Goal: Task Accomplishment & Management: Use online tool/utility

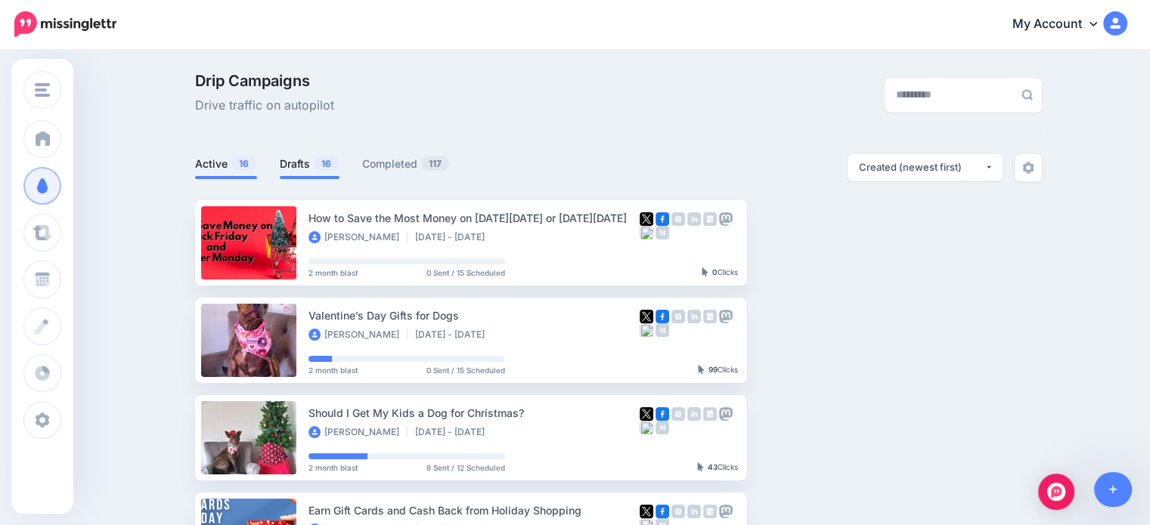
click at [305, 170] on link "Drafts 16" at bounding box center [310, 164] width 60 height 18
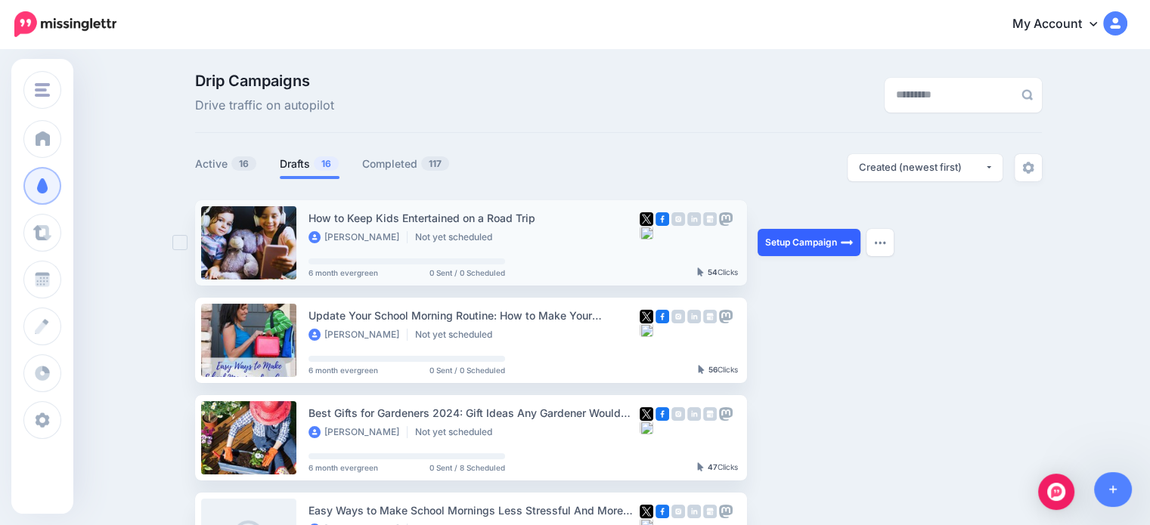
click at [835, 247] on link "Setup Campaign" at bounding box center [809, 242] width 103 height 27
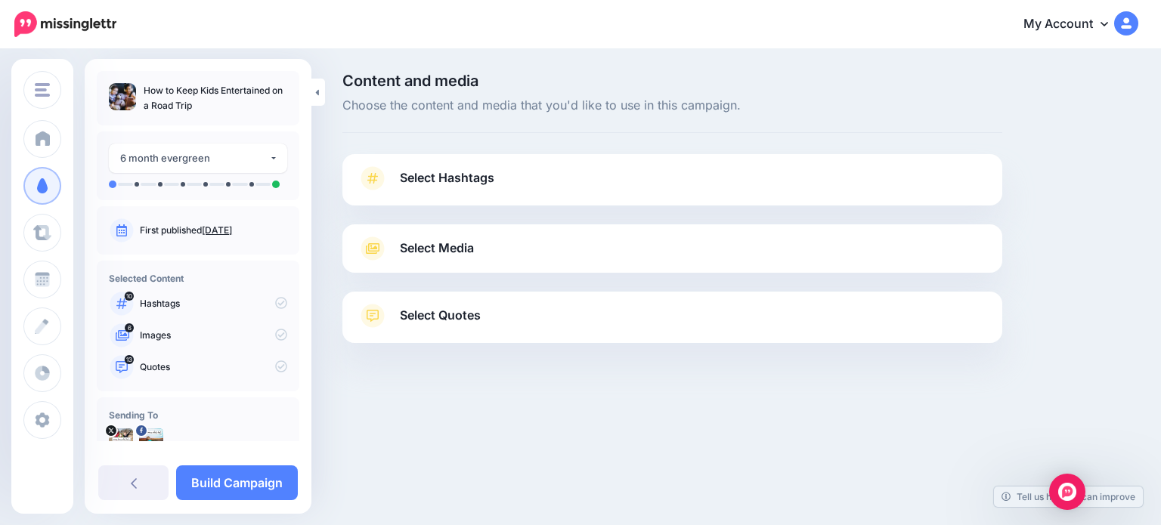
click at [547, 159] on div "Select Hashtags First let's make sure we're happy with the hashtags. Add, delet…" at bounding box center [673, 179] width 660 height 51
click at [545, 172] on link "Select Hashtags" at bounding box center [673, 185] width 630 height 39
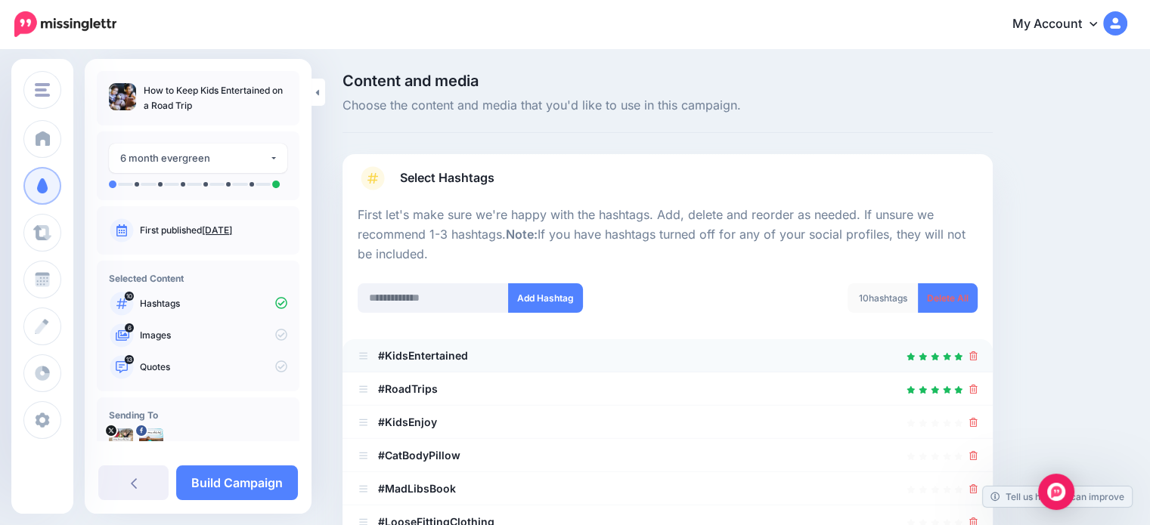
scroll to position [151, 0]
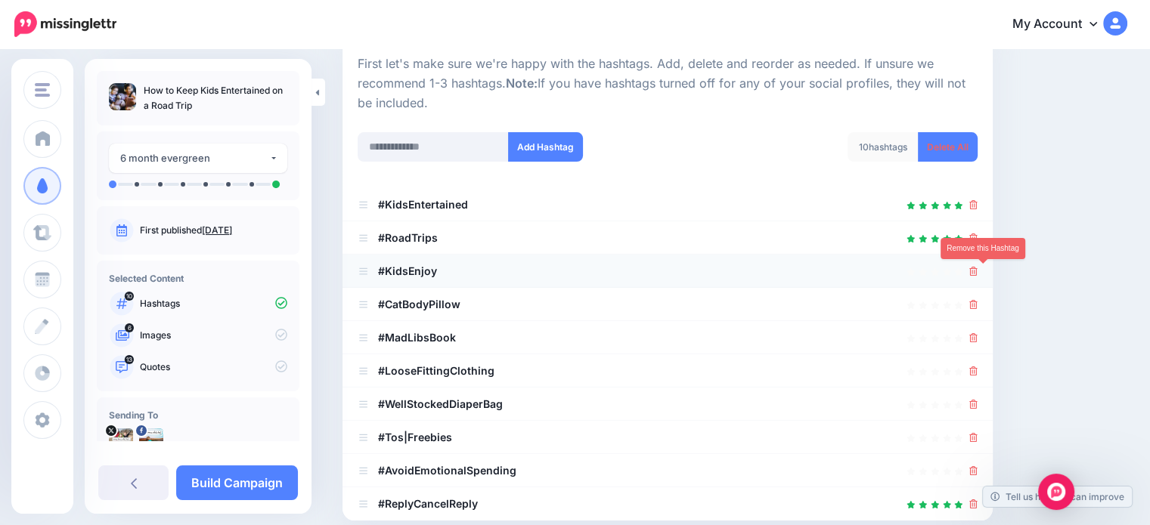
click at [978, 271] on icon at bounding box center [973, 271] width 8 height 9
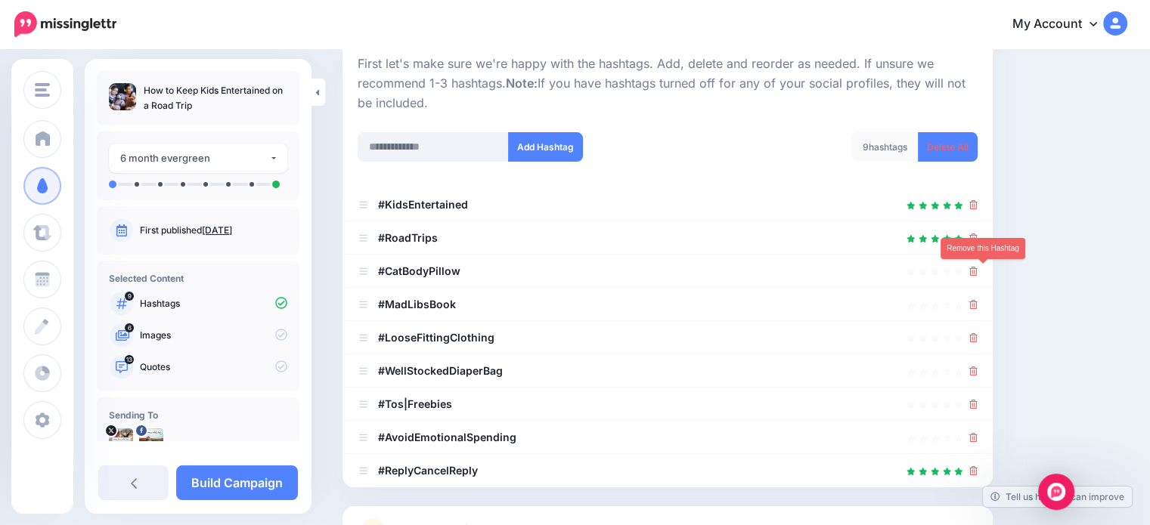
click at [978, 271] on icon at bounding box center [973, 271] width 8 height 9
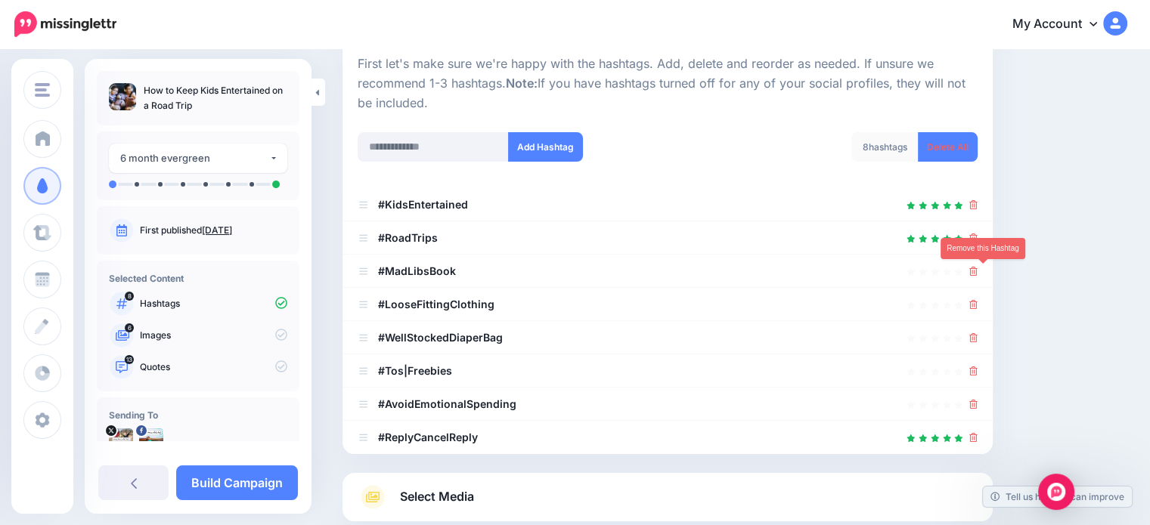
click at [978, 271] on icon at bounding box center [973, 271] width 8 height 9
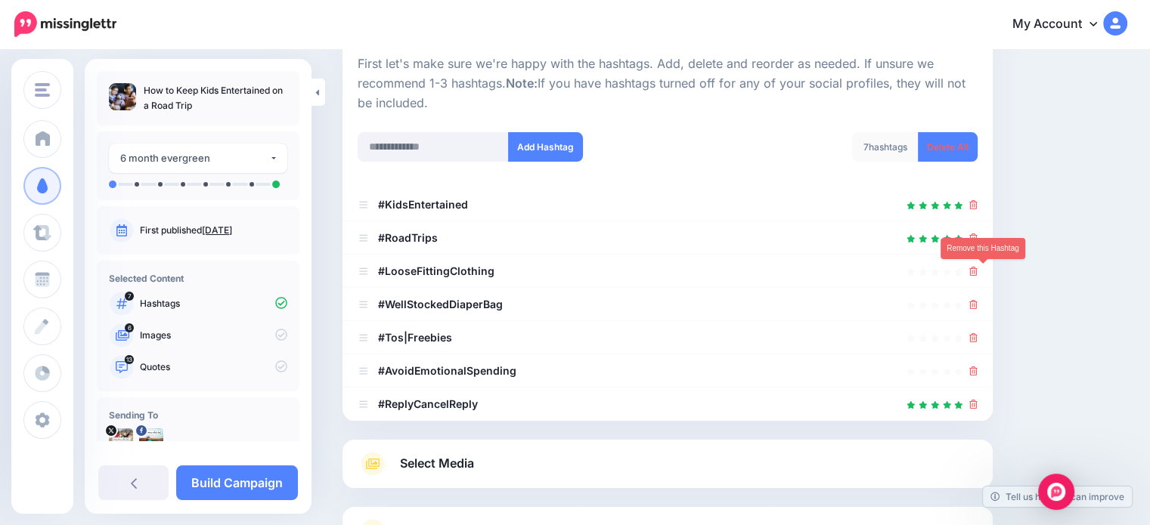
click at [978, 271] on icon at bounding box center [973, 271] width 8 height 9
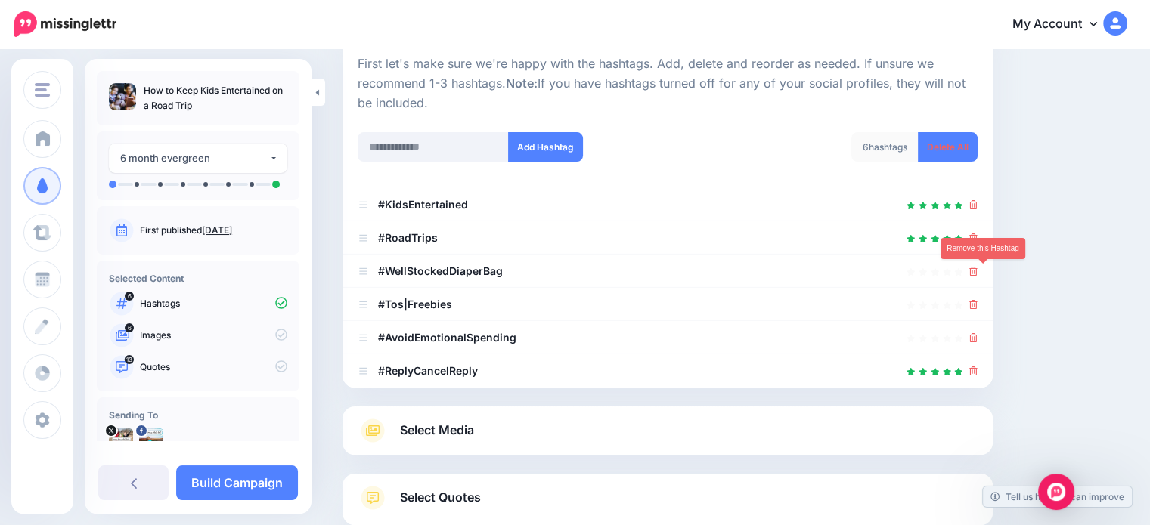
click at [978, 271] on icon at bounding box center [973, 271] width 8 height 9
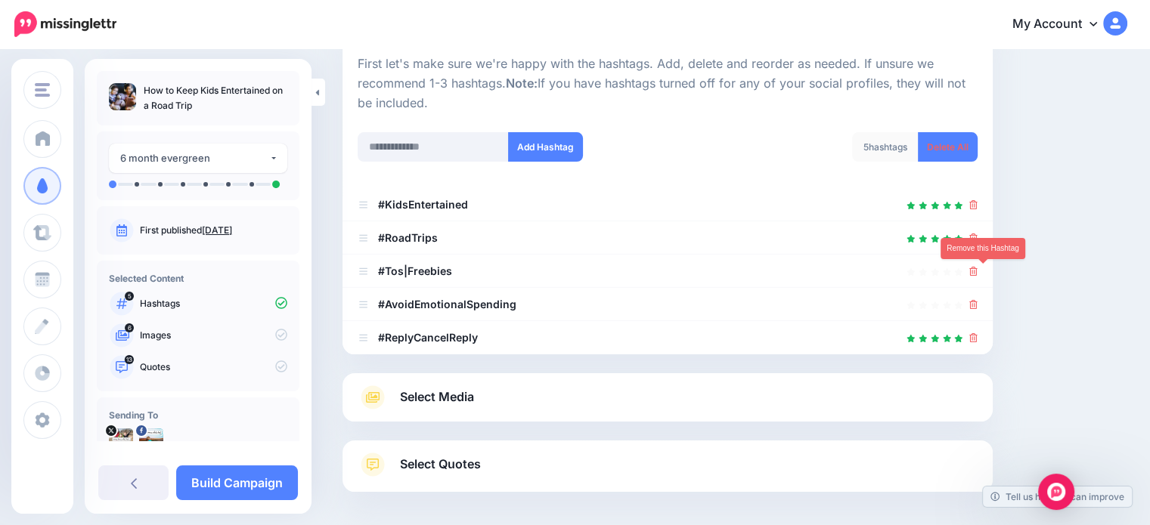
click at [978, 271] on icon at bounding box center [973, 271] width 8 height 9
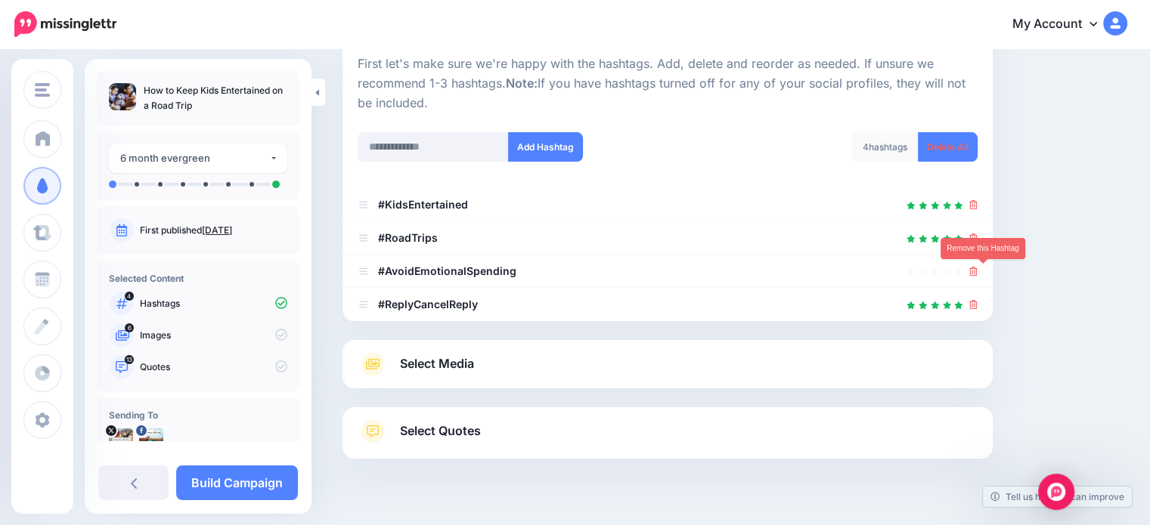
click at [978, 271] on icon at bounding box center [973, 271] width 8 height 9
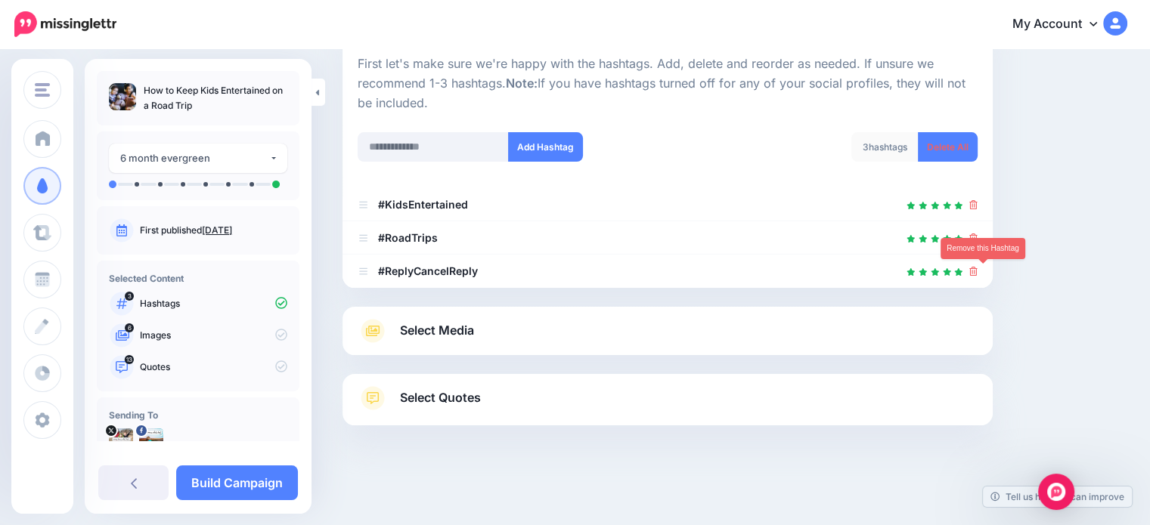
click at [978, 271] on icon at bounding box center [973, 271] width 8 height 9
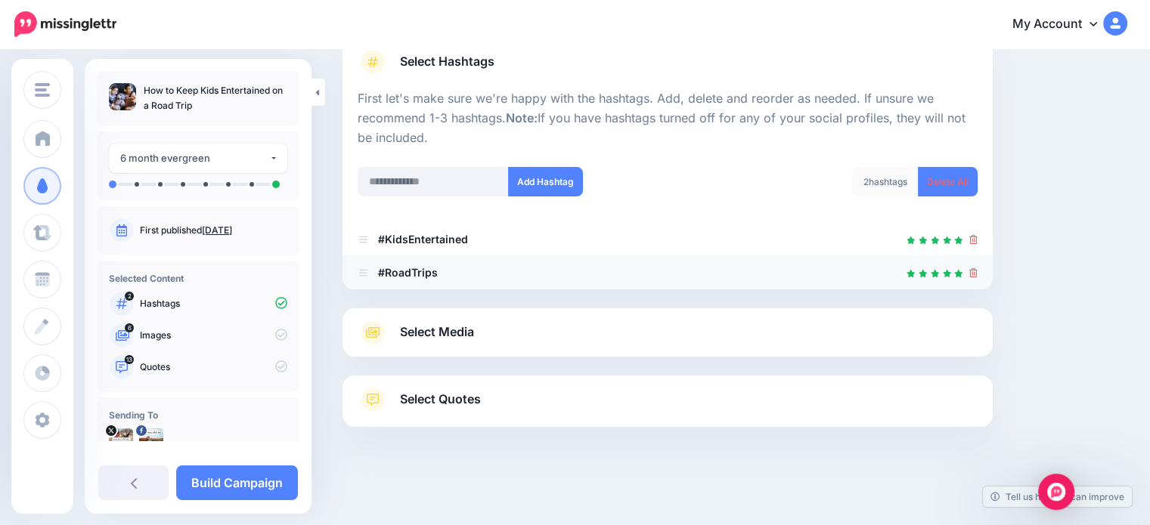
scroll to position [116, 0]
click at [451, 186] on input "text" at bounding box center [433, 182] width 151 height 29
type input "******"
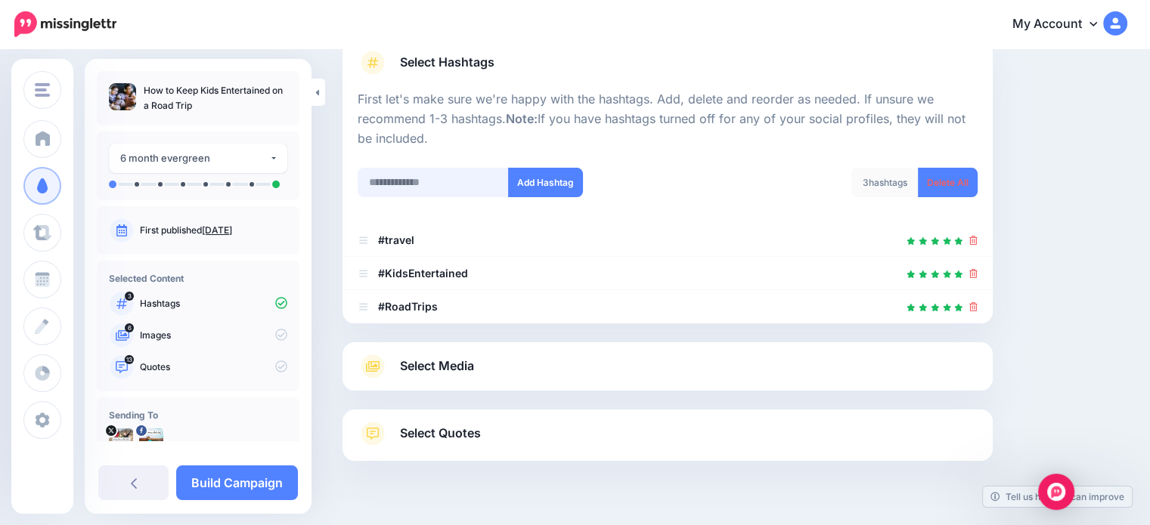
scroll to position [149, 0]
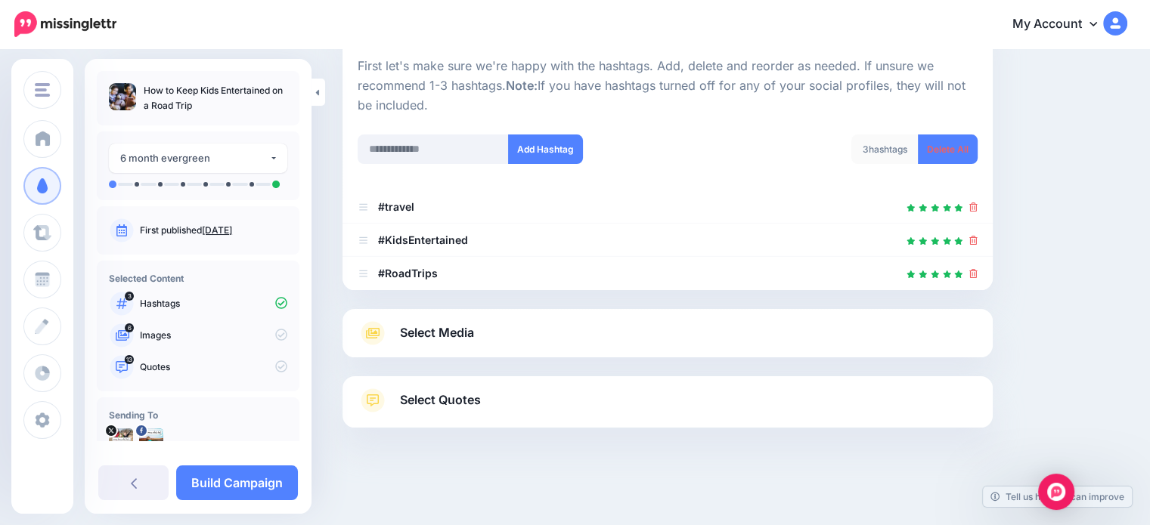
click at [482, 327] on link "Select Media" at bounding box center [668, 333] width 620 height 24
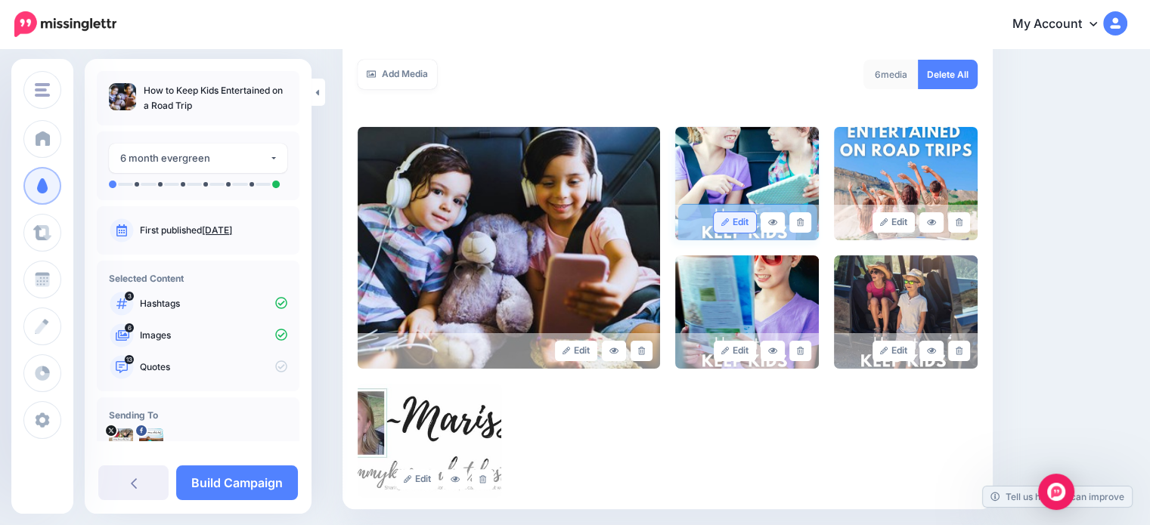
scroll to position [376, 0]
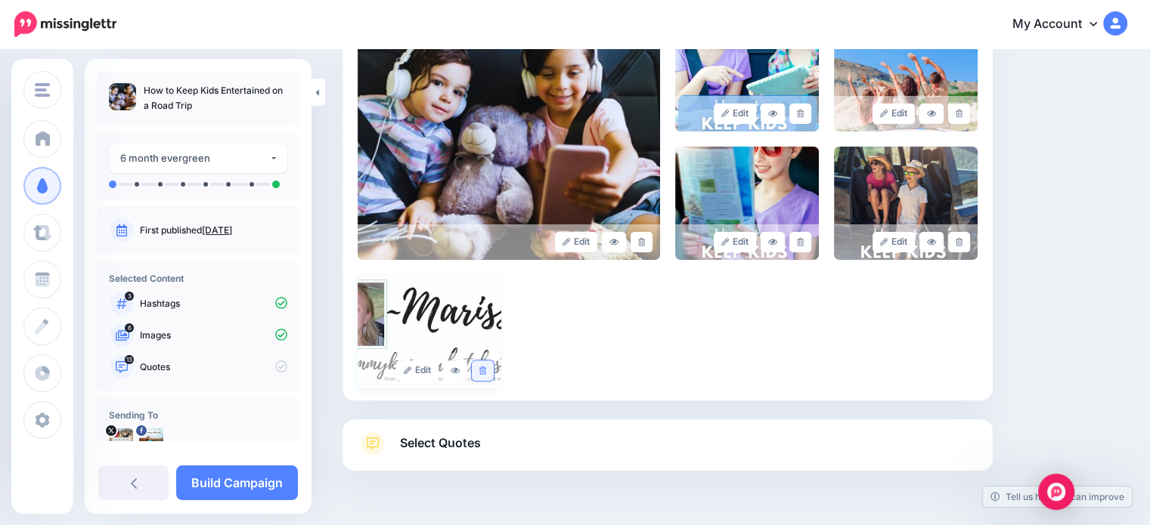
click at [483, 370] on icon at bounding box center [482, 371] width 7 height 8
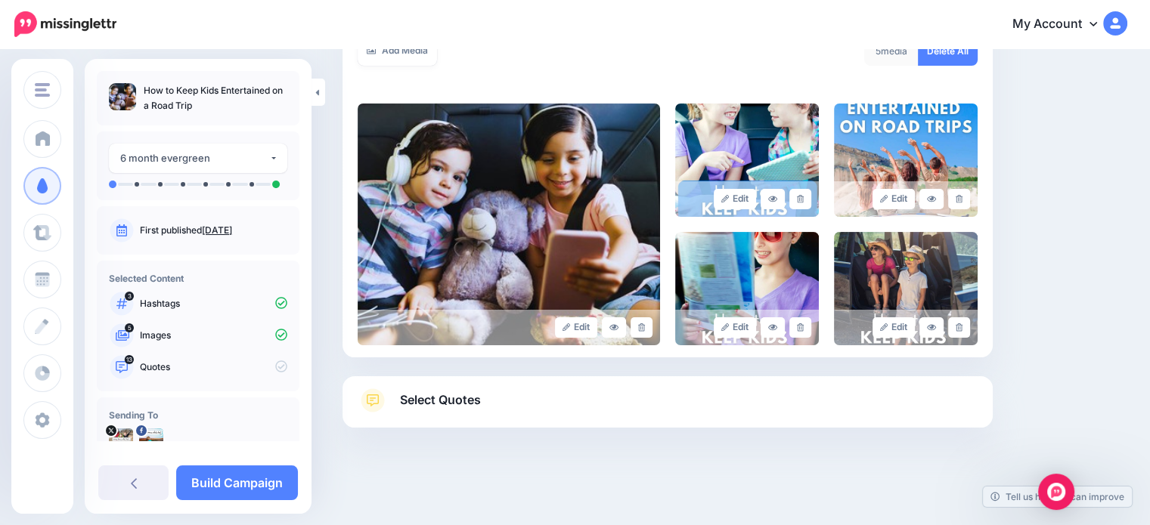
click at [584, 401] on link "Select Quotes" at bounding box center [668, 408] width 620 height 39
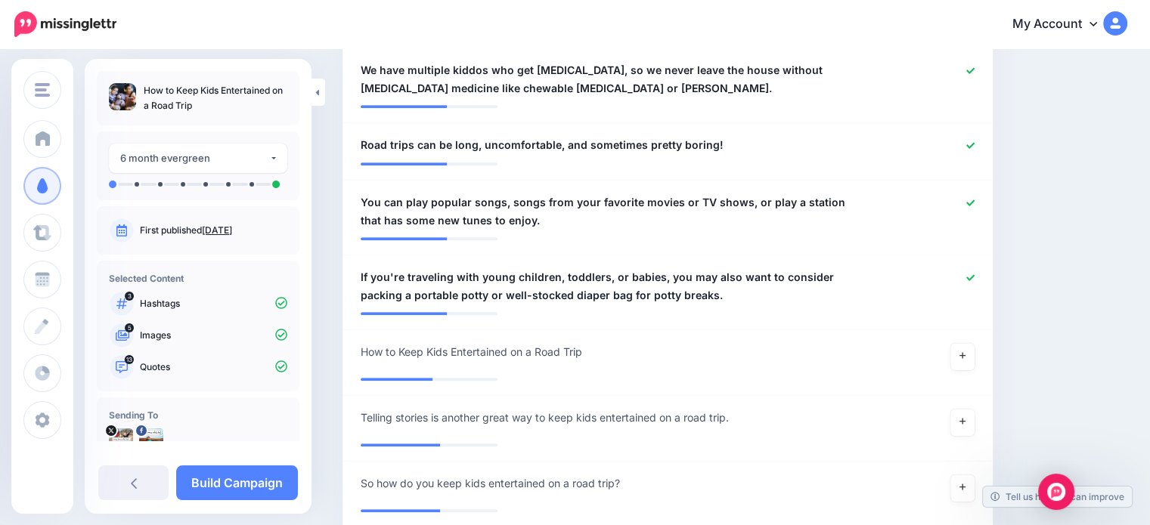
scroll to position [1121, 0]
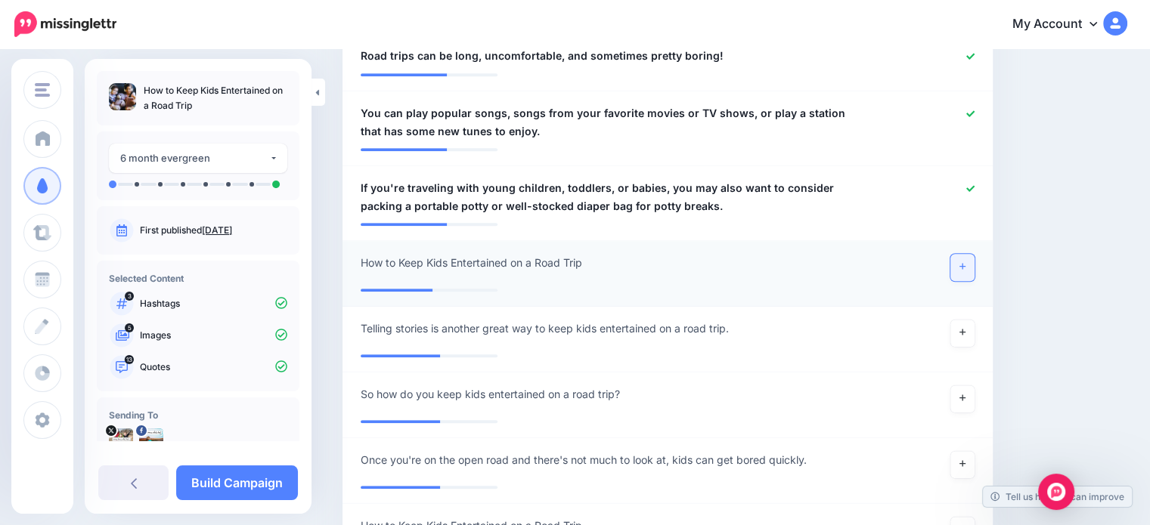
click at [967, 271] on link at bounding box center [962, 267] width 24 height 27
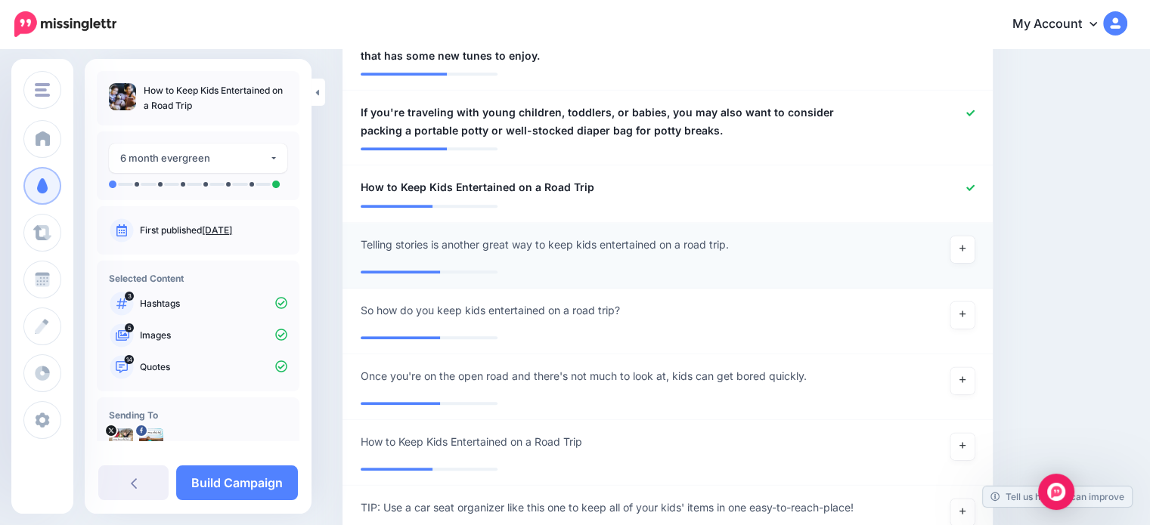
scroll to position [1272, 0]
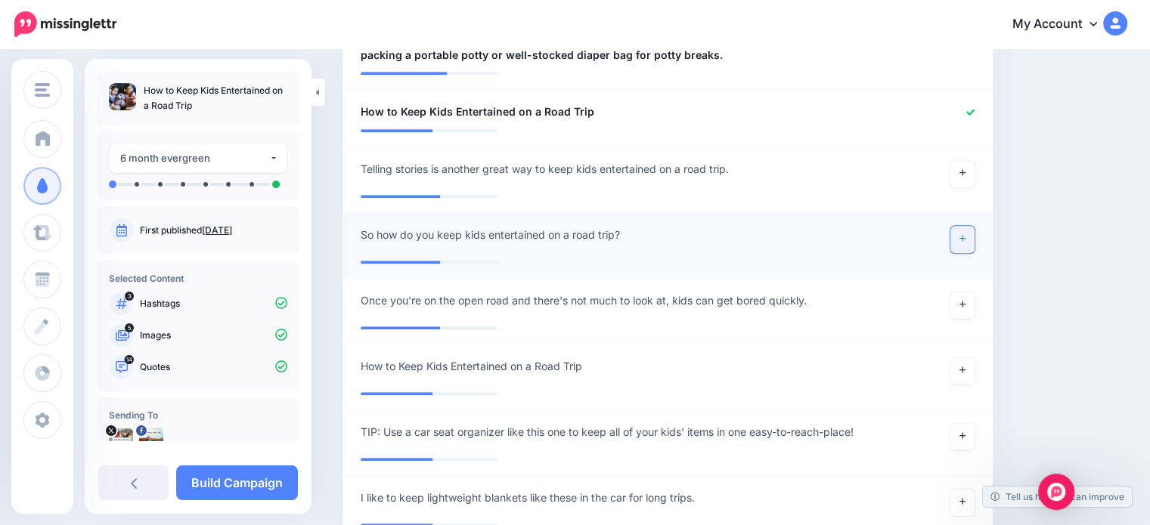
click at [966, 236] on icon at bounding box center [962, 238] width 6 height 8
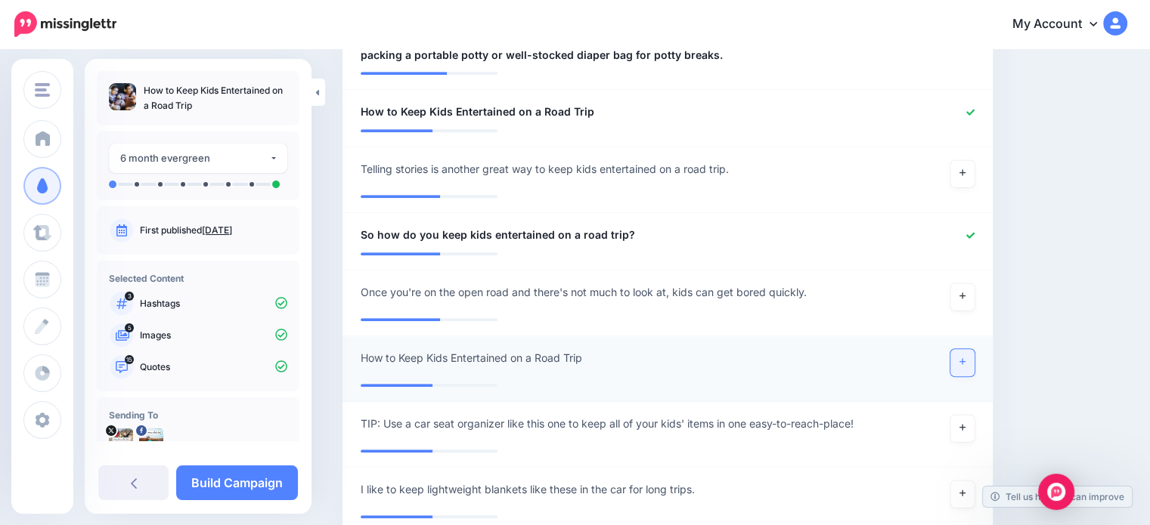
click at [975, 353] on link at bounding box center [962, 362] width 24 height 27
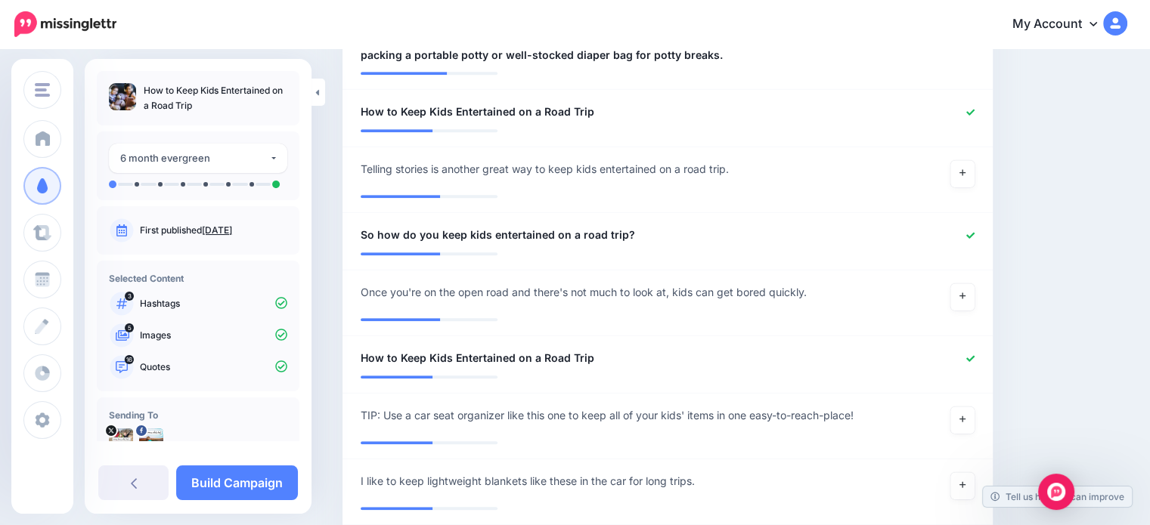
scroll to position [36, 0]
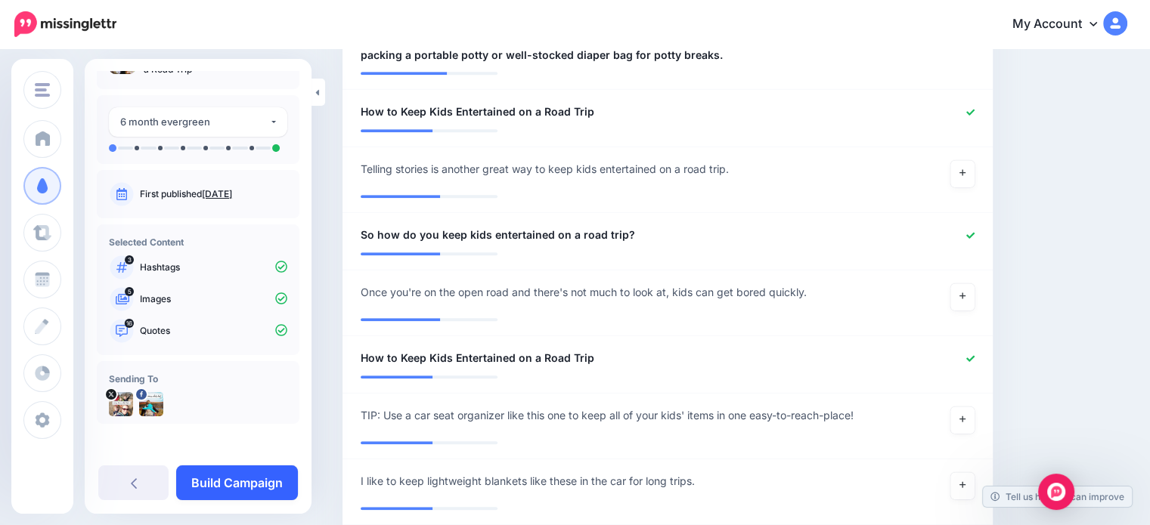
click at [240, 482] on link "Build Campaign" at bounding box center [237, 483] width 122 height 35
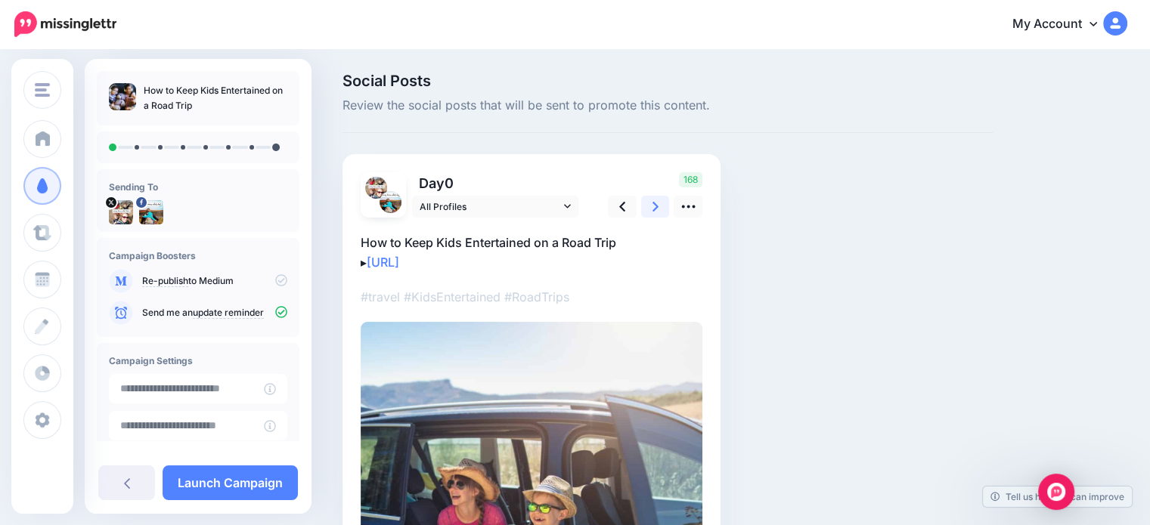
click at [653, 203] on icon at bounding box center [655, 207] width 6 height 10
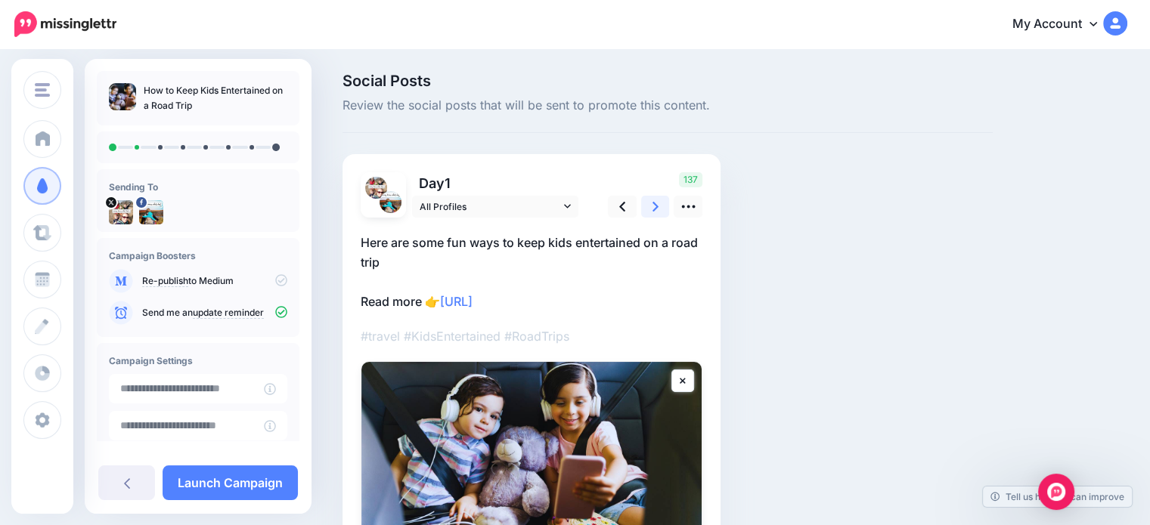
click at [648, 204] on link at bounding box center [655, 207] width 29 height 22
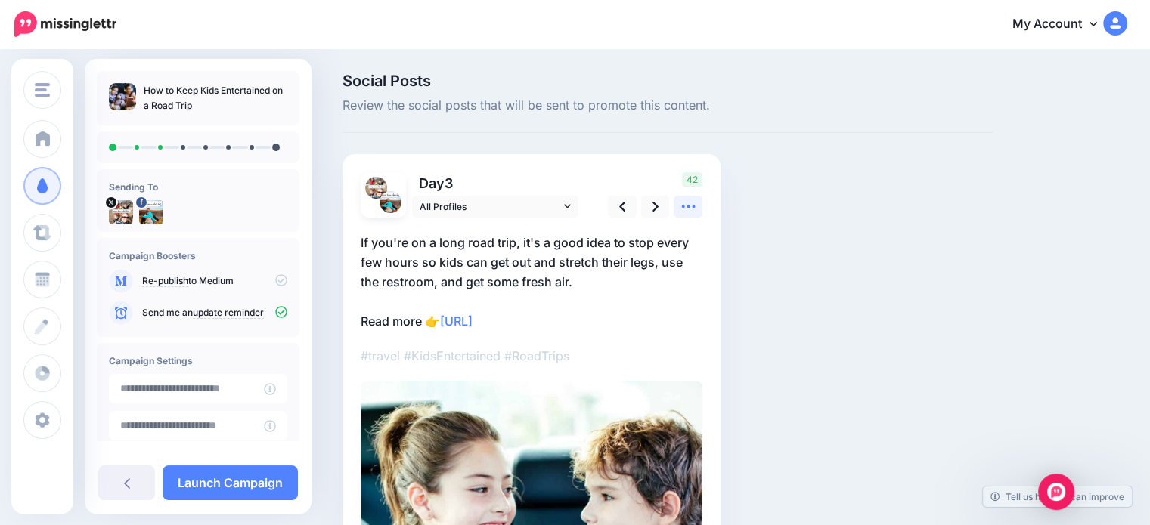
click at [693, 208] on icon at bounding box center [688, 207] width 16 height 16
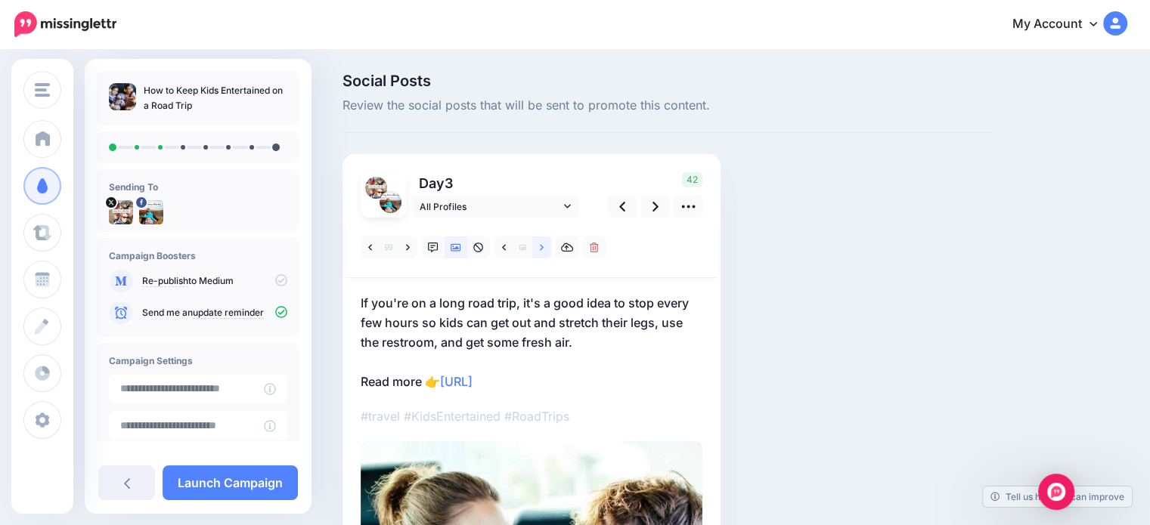
click at [541, 246] on icon at bounding box center [542, 247] width 4 height 6
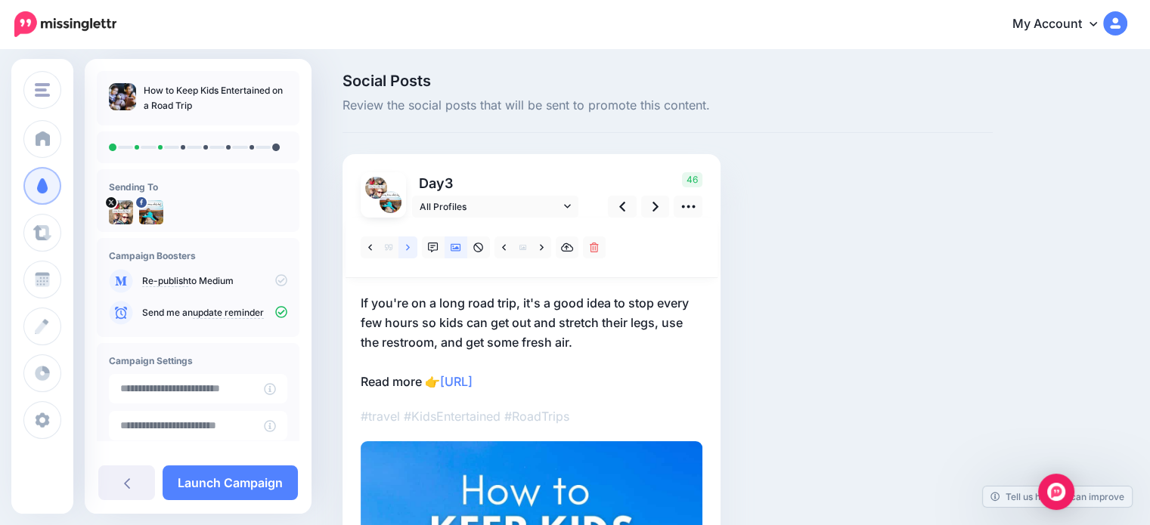
click at [413, 246] on link at bounding box center [407, 248] width 19 height 22
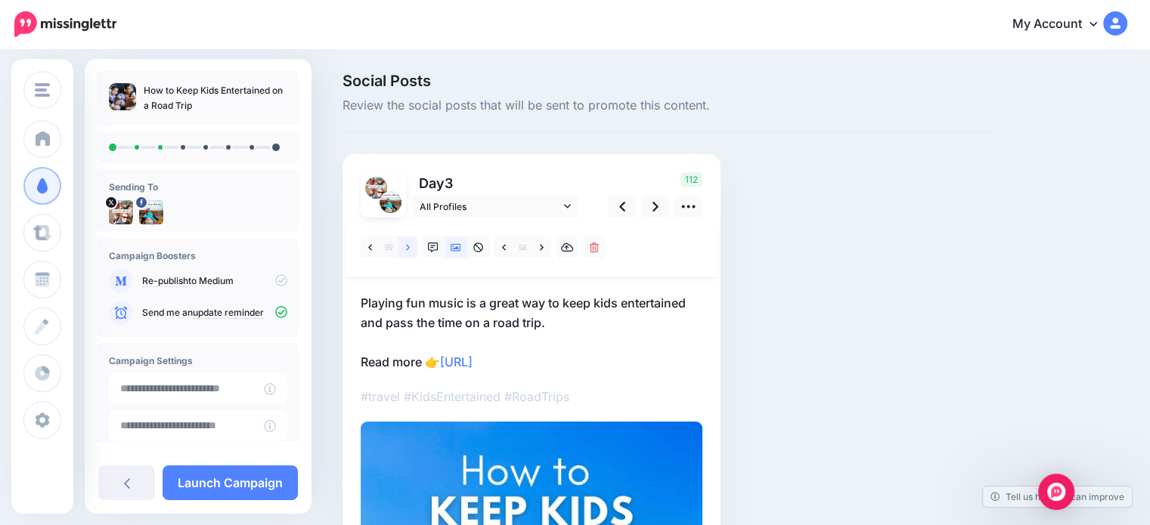
click at [408, 246] on icon at bounding box center [408, 247] width 4 height 6
click at [411, 250] on link at bounding box center [407, 248] width 19 height 22
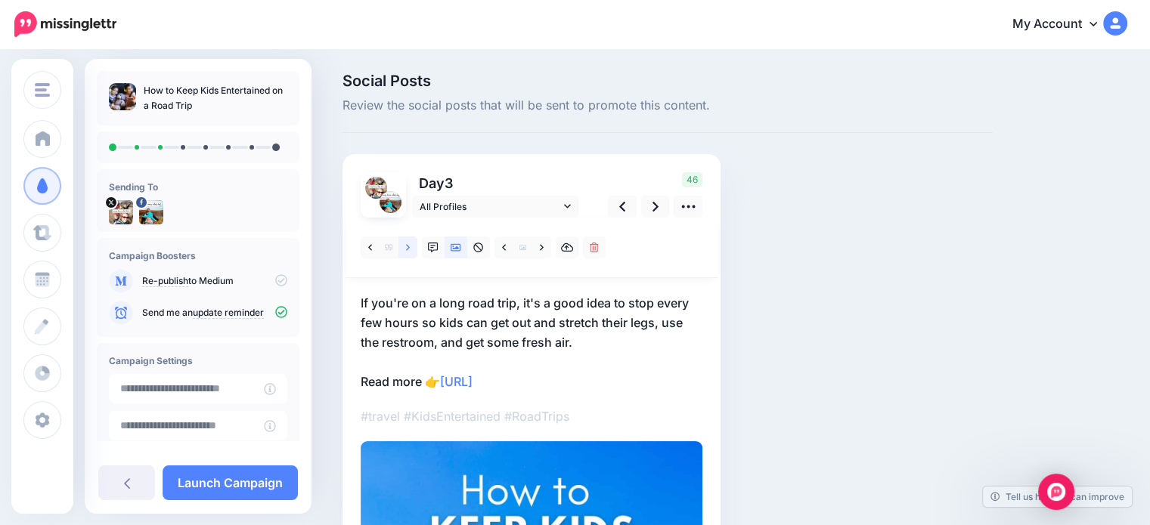
click at [411, 250] on link at bounding box center [407, 248] width 19 height 22
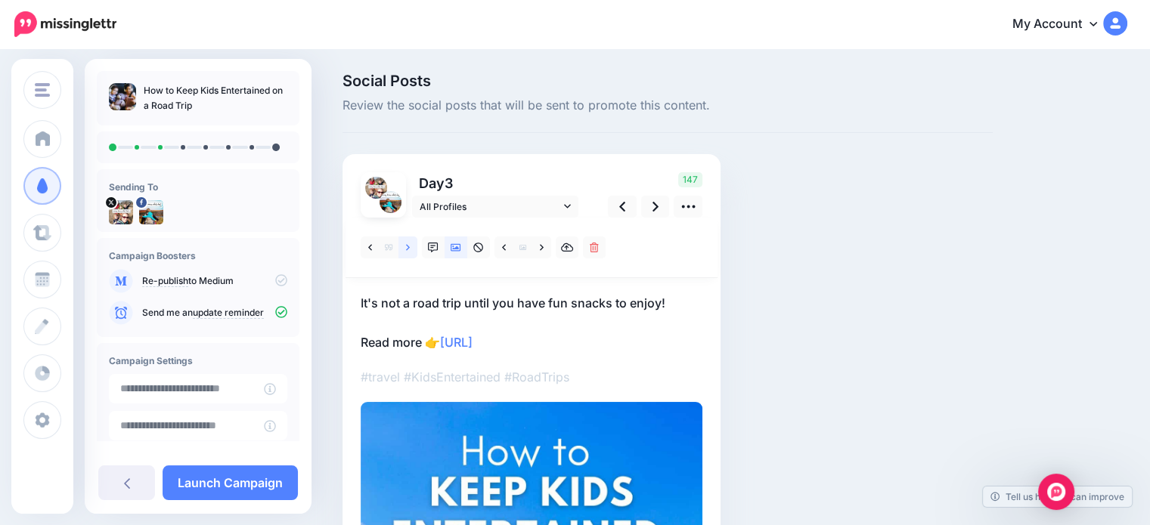
click at [411, 250] on link at bounding box center [407, 248] width 19 height 22
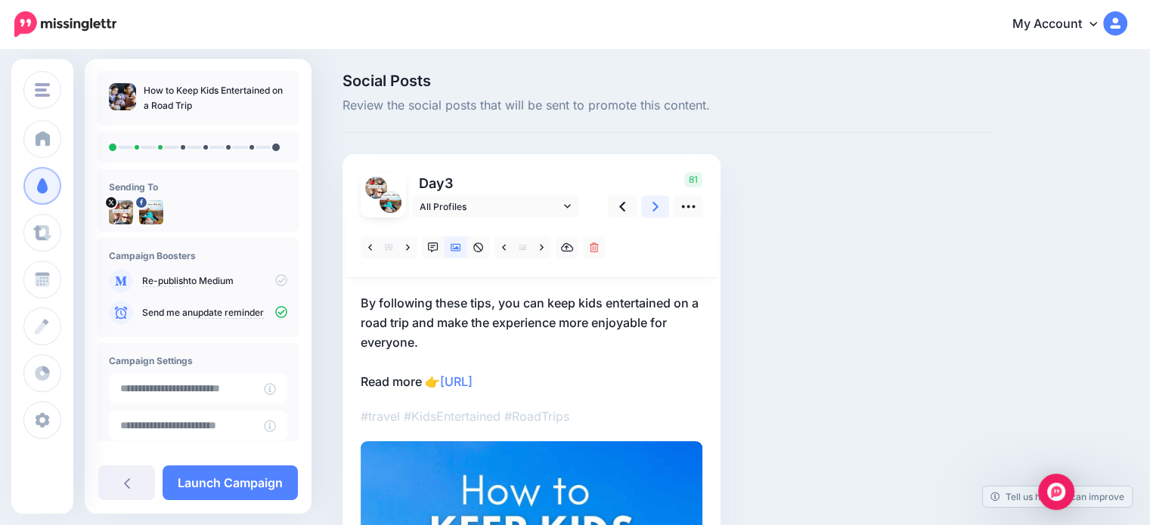
click at [659, 208] on link at bounding box center [655, 207] width 29 height 22
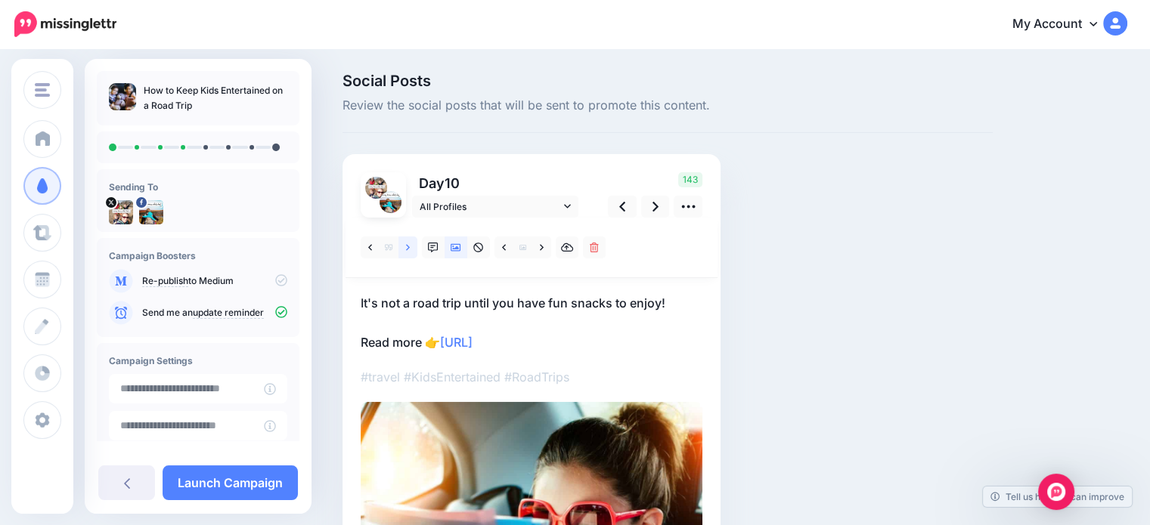
click at [414, 249] on link at bounding box center [407, 248] width 19 height 22
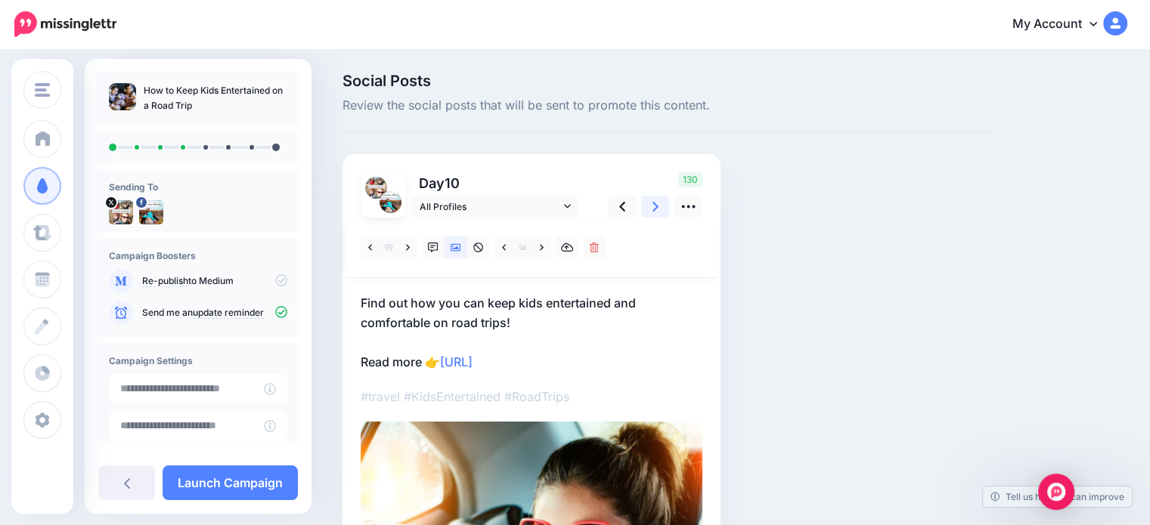
click at [648, 212] on link at bounding box center [655, 207] width 29 height 22
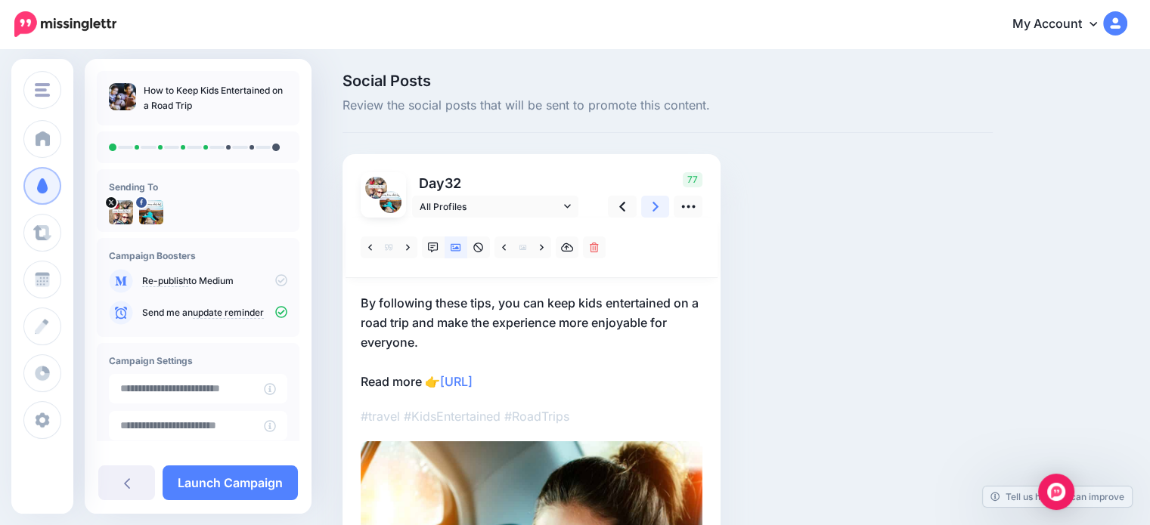
click at [653, 211] on icon at bounding box center [655, 207] width 6 height 16
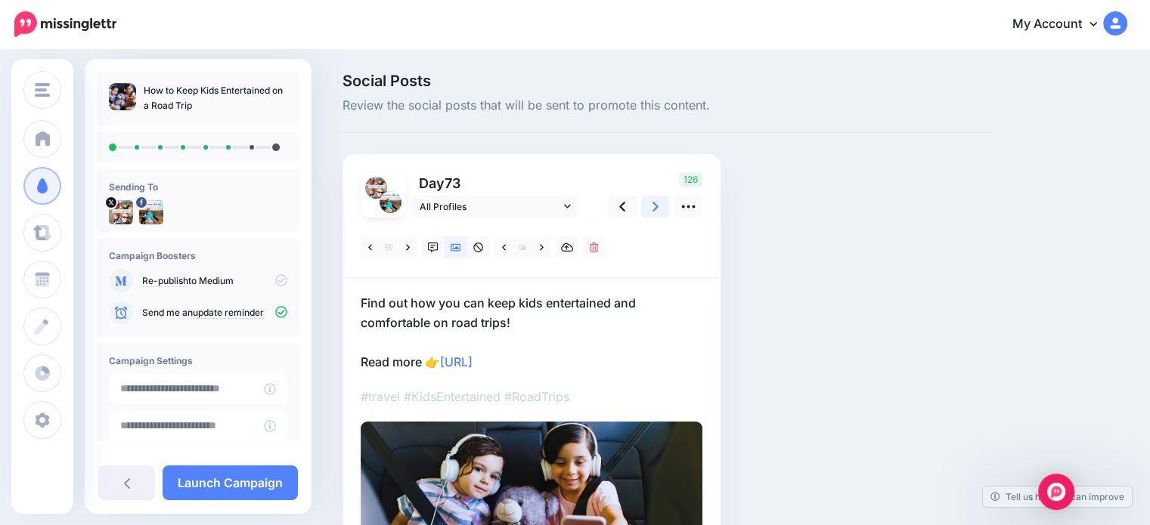
click at [653, 211] on icon at bounding box center [655, 207] width 6 height 16
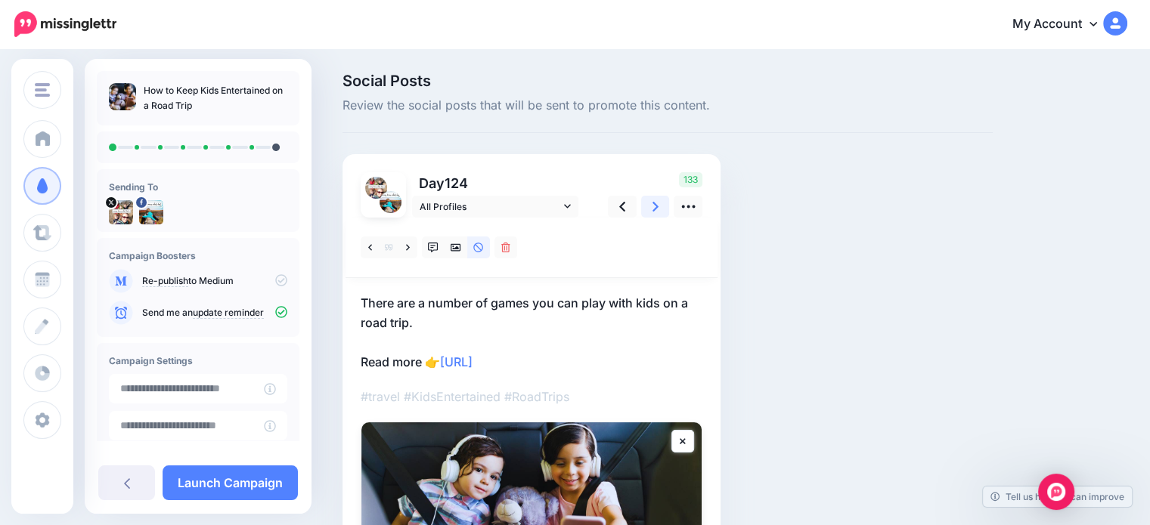
click at [653, 211] on icon at bounding box center [655, 207] width 6 height 16
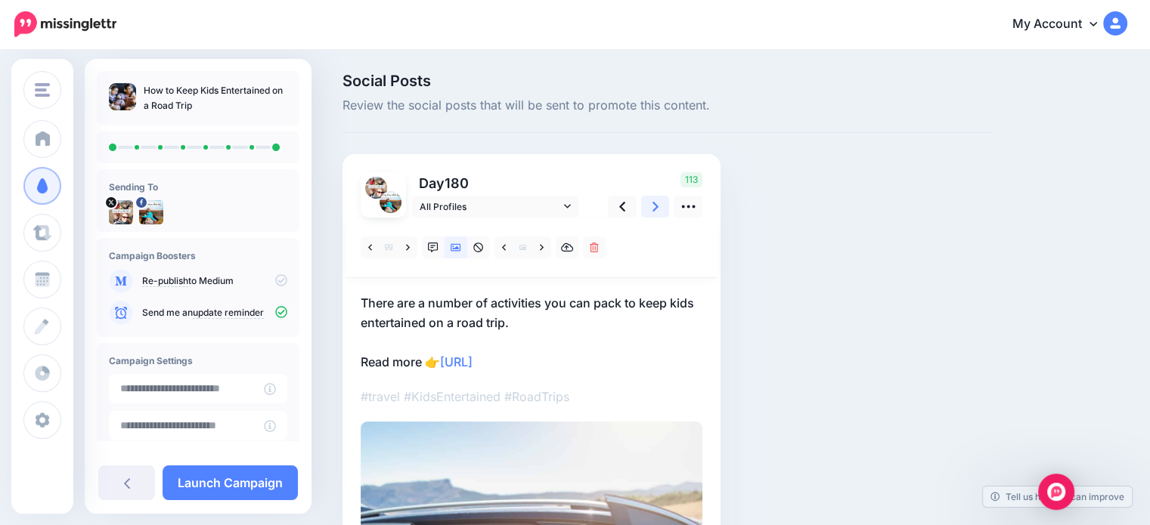
click at [653, 211] on icon at bounding box center [655, 207] width 6 height 16
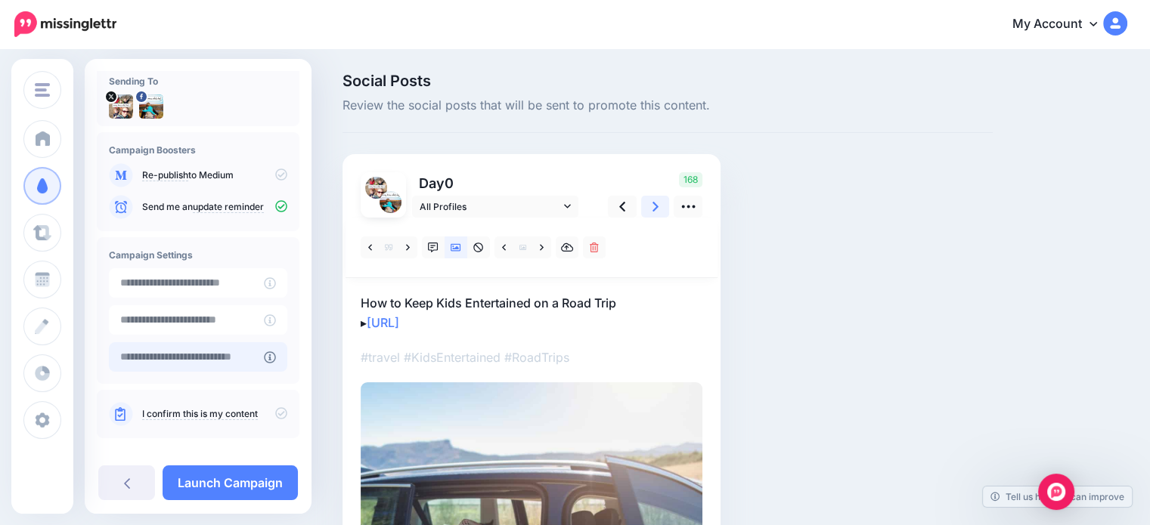
scroll to position [121, 0]
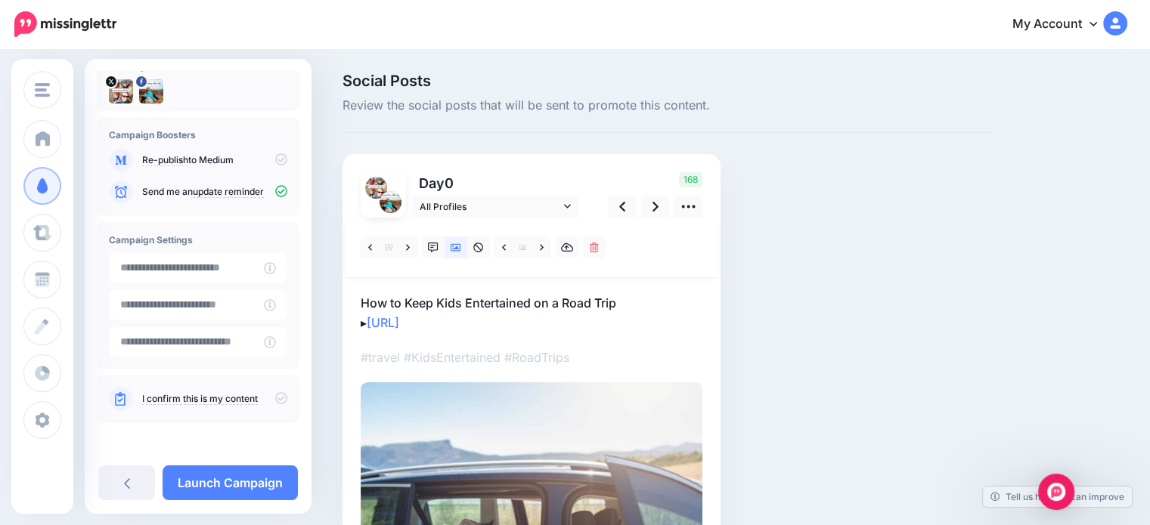
click at [275, 398] on icon at bounding box center [281, 398] width 12 height 12
click at [276, 268] on icon at bounding box center [270, 268] width 12 height 12
click at [215, 271] on input "**********" at bounding box center [186, 267] width 155 height 29
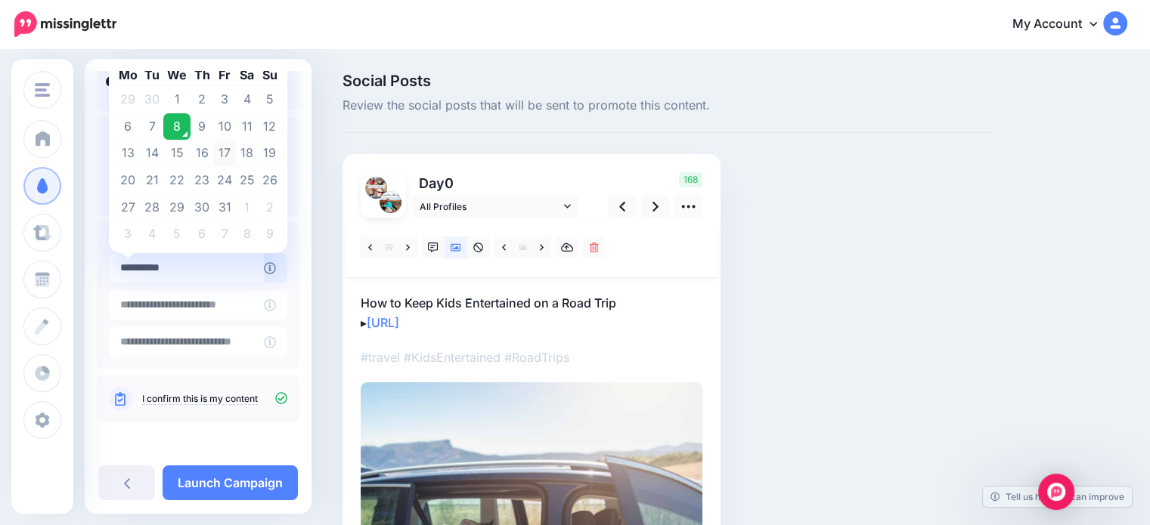
click at [222, 153] on td "17" at bounding box center [224, 153] width 23 height 27
type input "**********"
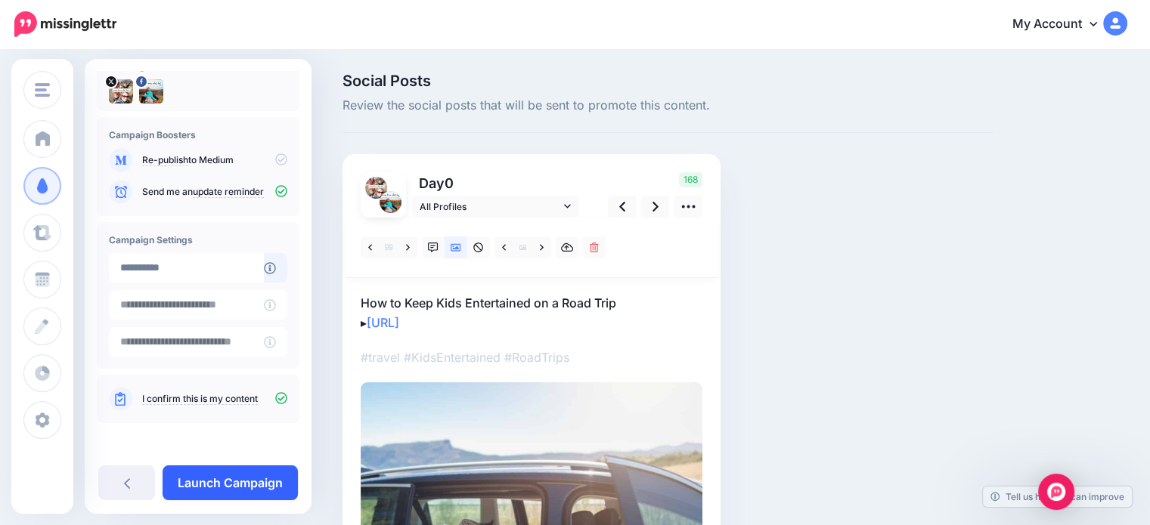
click at [261, 486] on link "Launch Campaign" at bounding box center [230, 483] width 135 height 35
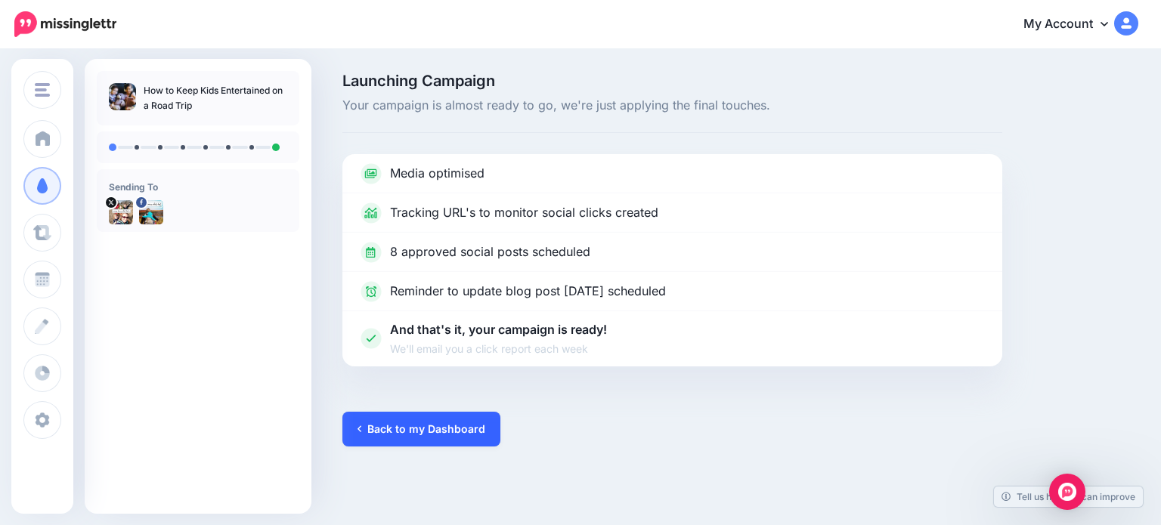
click at [396, 426] on link "Back to my Dashboard" at bounding box center [422, 429] width 158 height 35
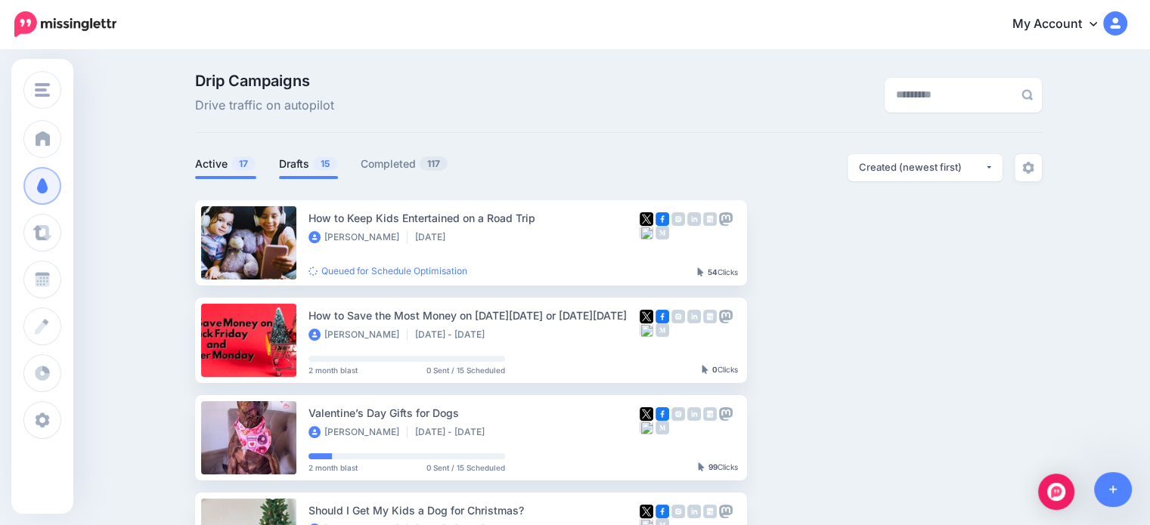
click at [293, 166] on link "Drafts 15" at bounding box center [308, 164] width 59 height 18
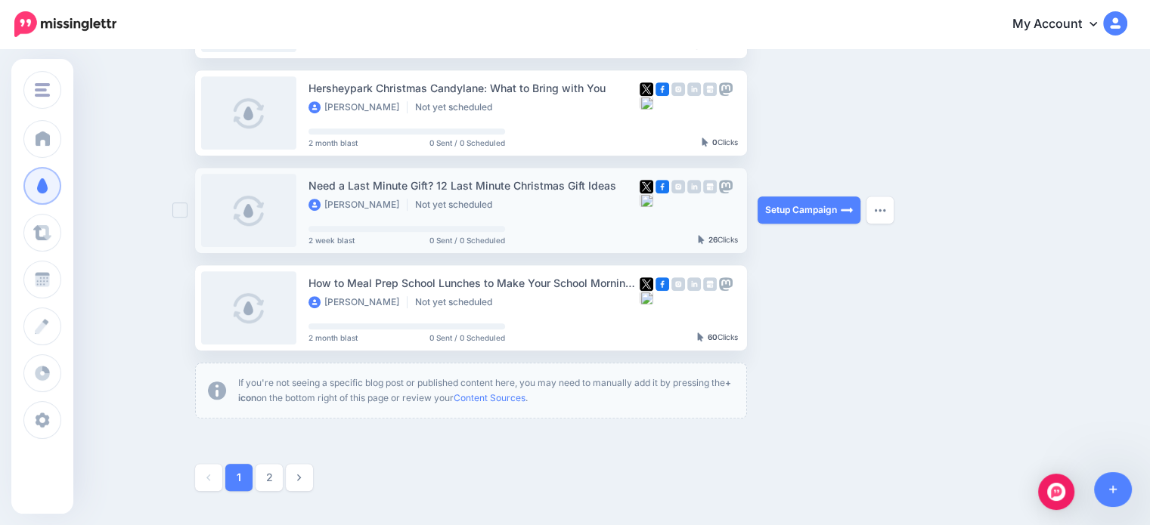
scroll to position [832, 0]
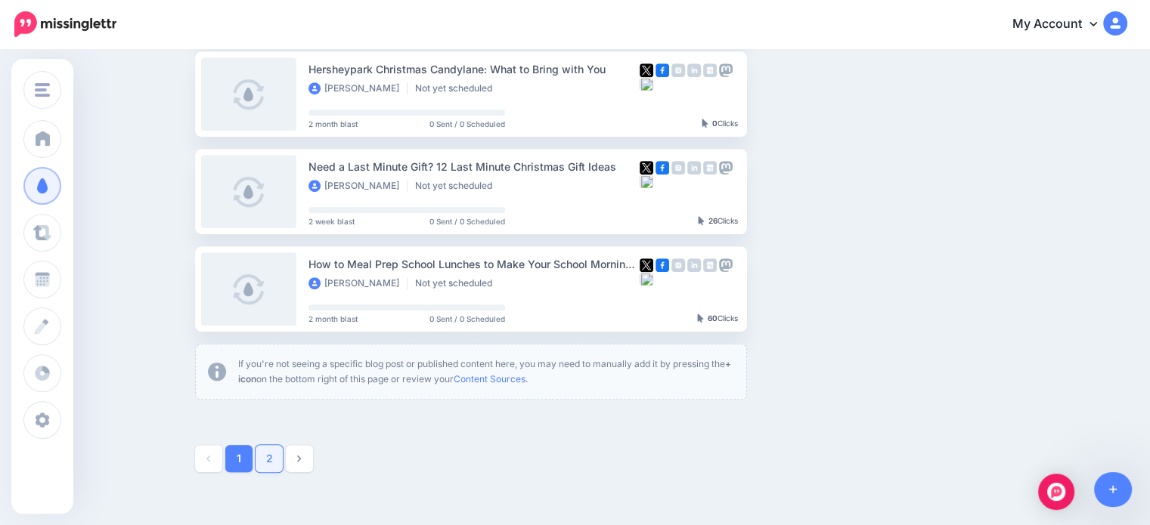
click at [273, 461] on link "2" at bounding box center [269, 458] width 27 height 27
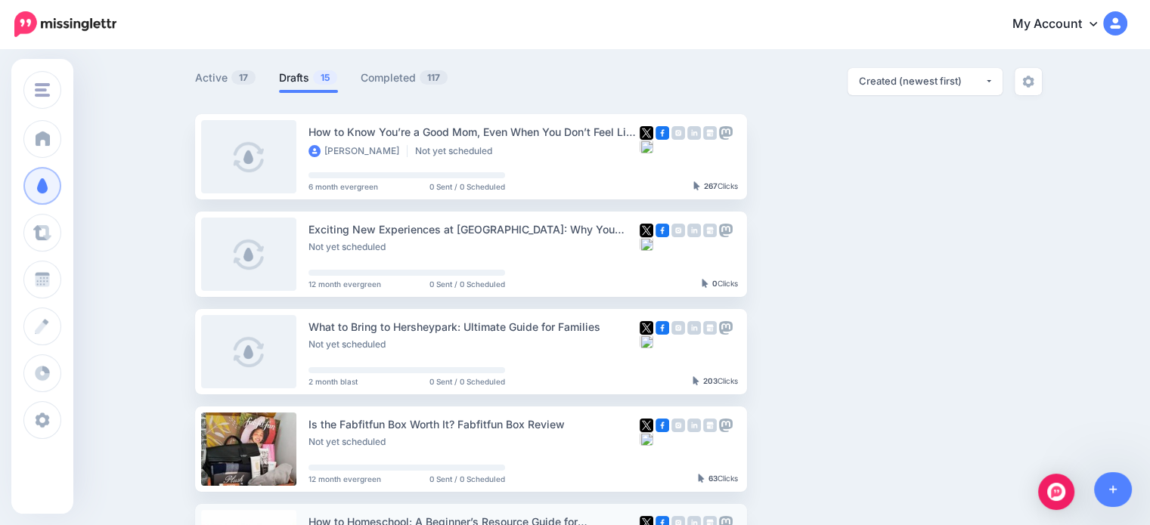
scroll to position [0, 0]
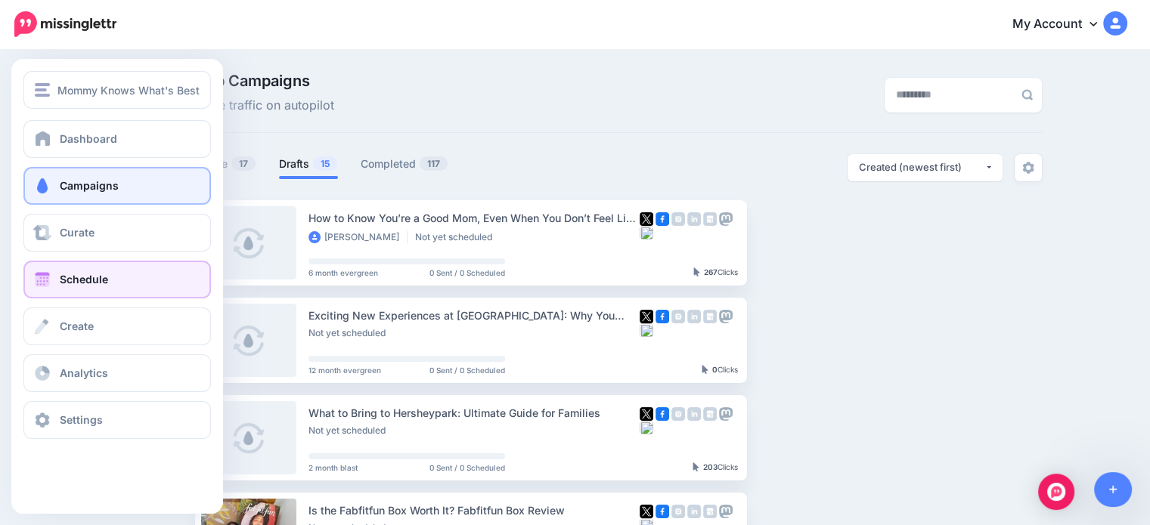
click at [79, 281] on span "Schedule" at bounding box center [84, 279] width 48 height 13
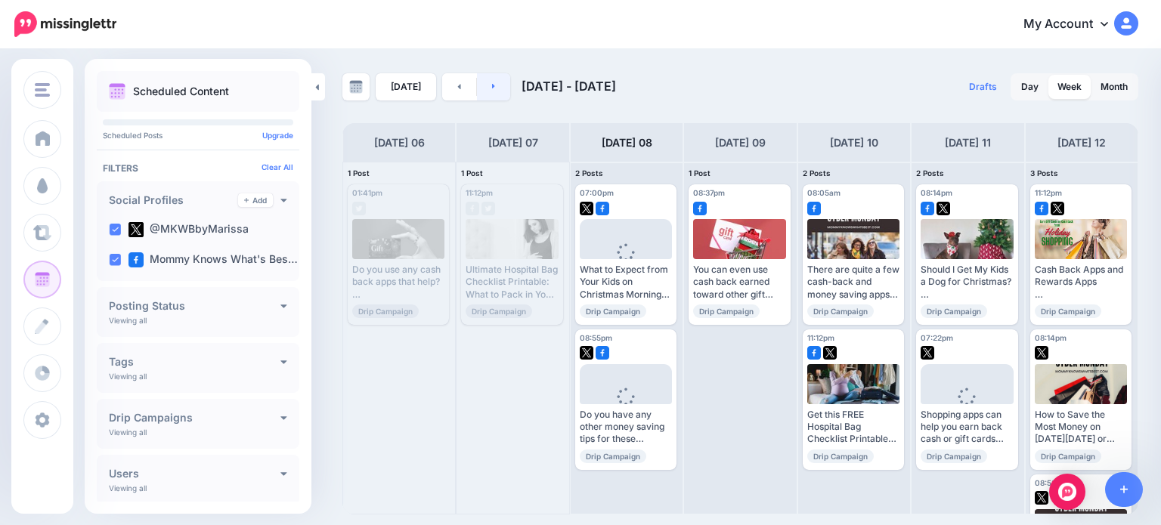
click at [494, 91] on link at bounding box center [494, 86] width 34 height 27
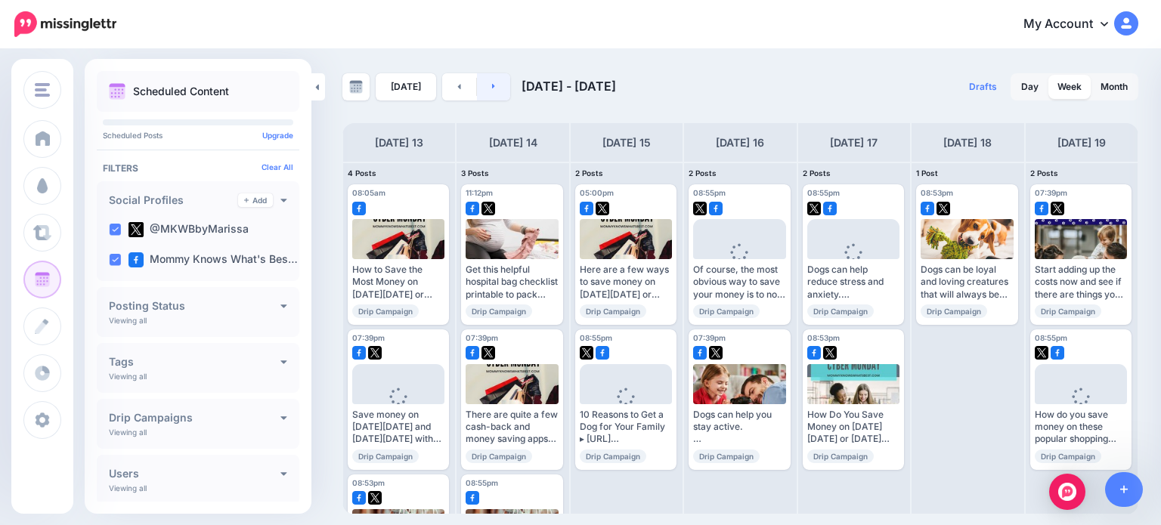
click at [496, 90] on link at bounding box center [494, 86] width 34 height 27
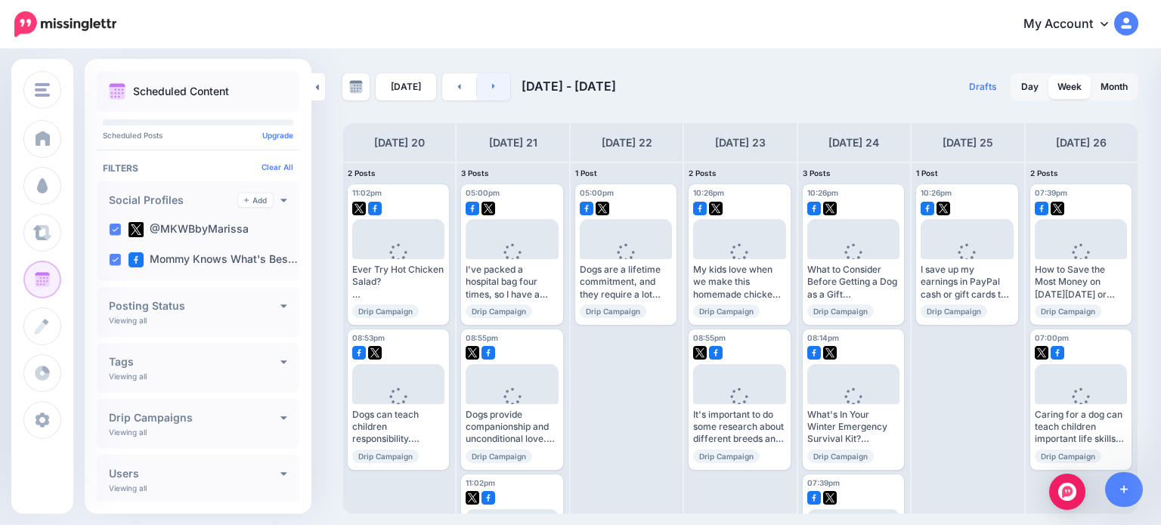
click at [484, 84] on link at bounding box center [494, 86] width 34 height 27
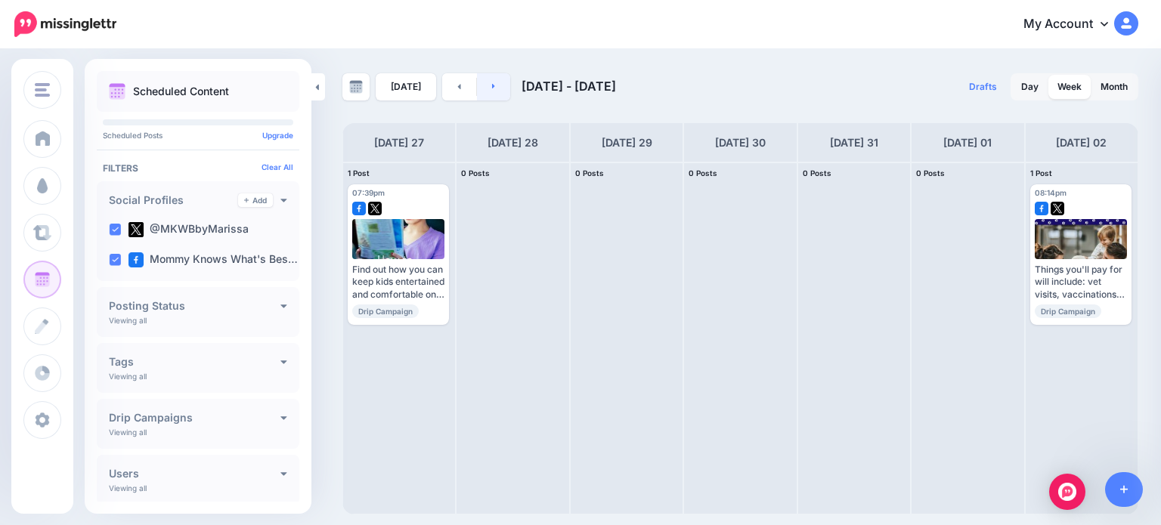
click at [490, 93] on link at bounding box center [494, 86] width 34 height 27
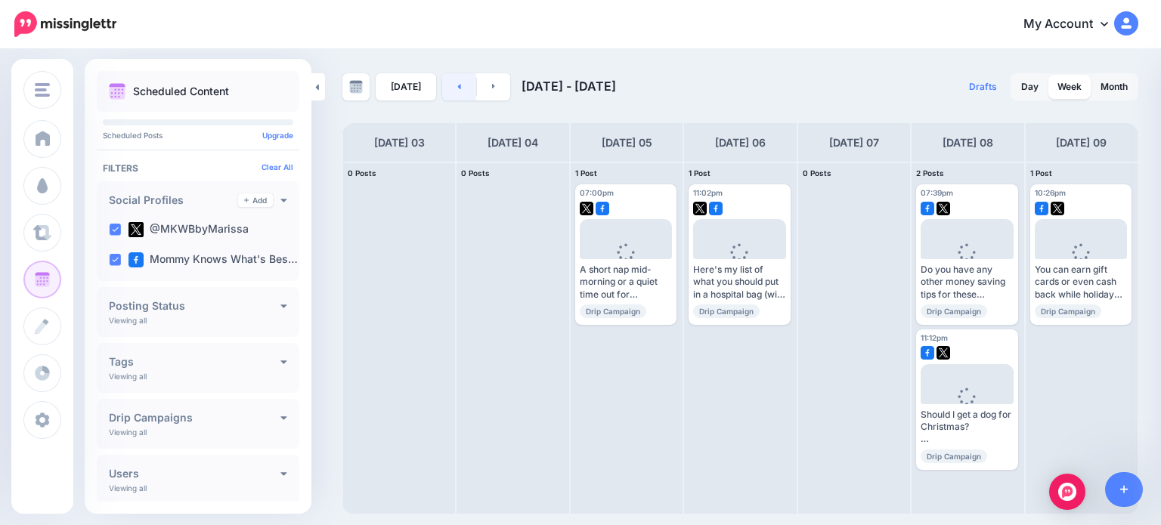
click at [466, 84] on link at bounding box center [459, 86] width 34 height 27
